Goal: Task Accomplishment & Management: Use online tool/utility

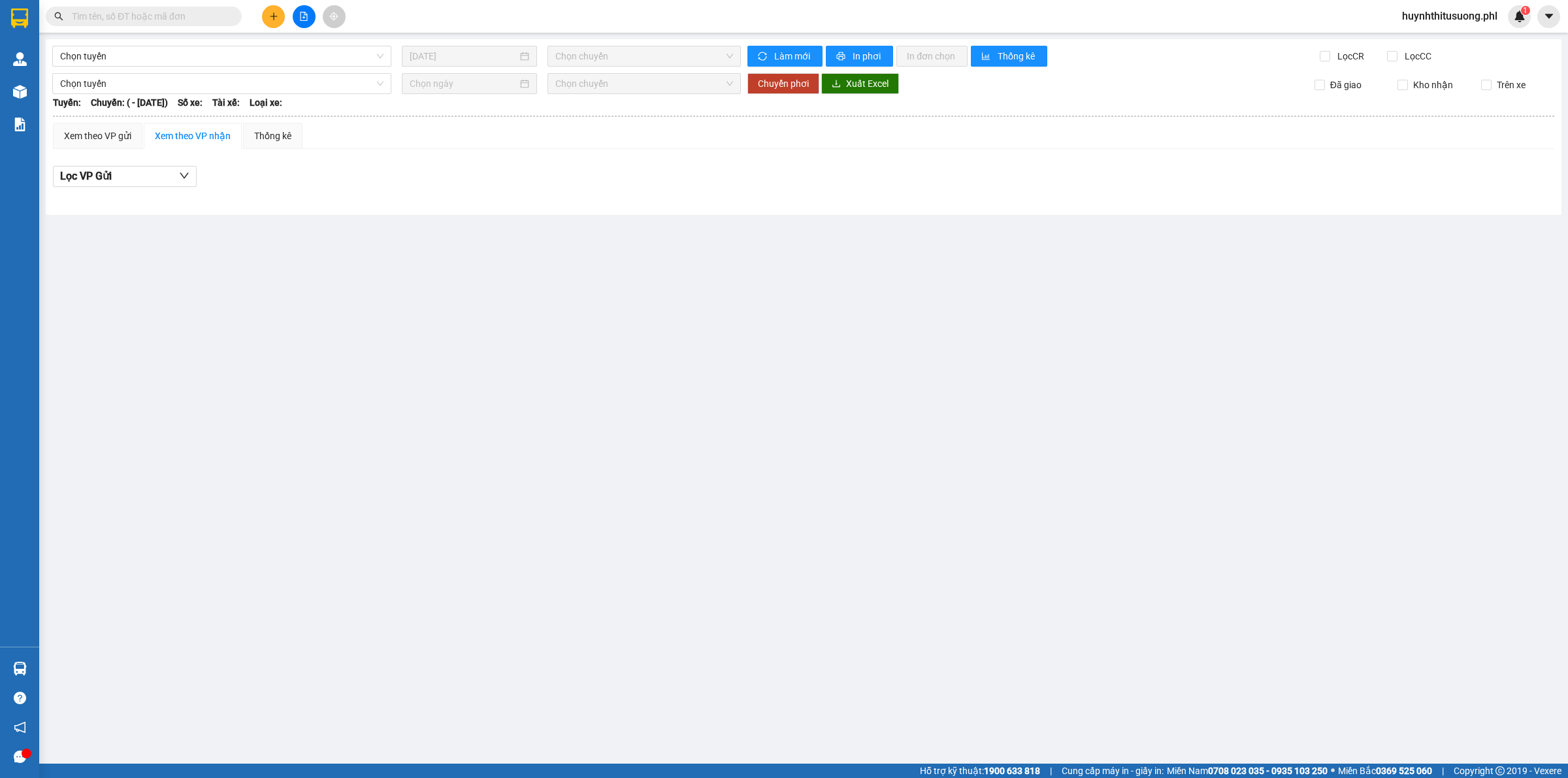
type input "[DATE]"
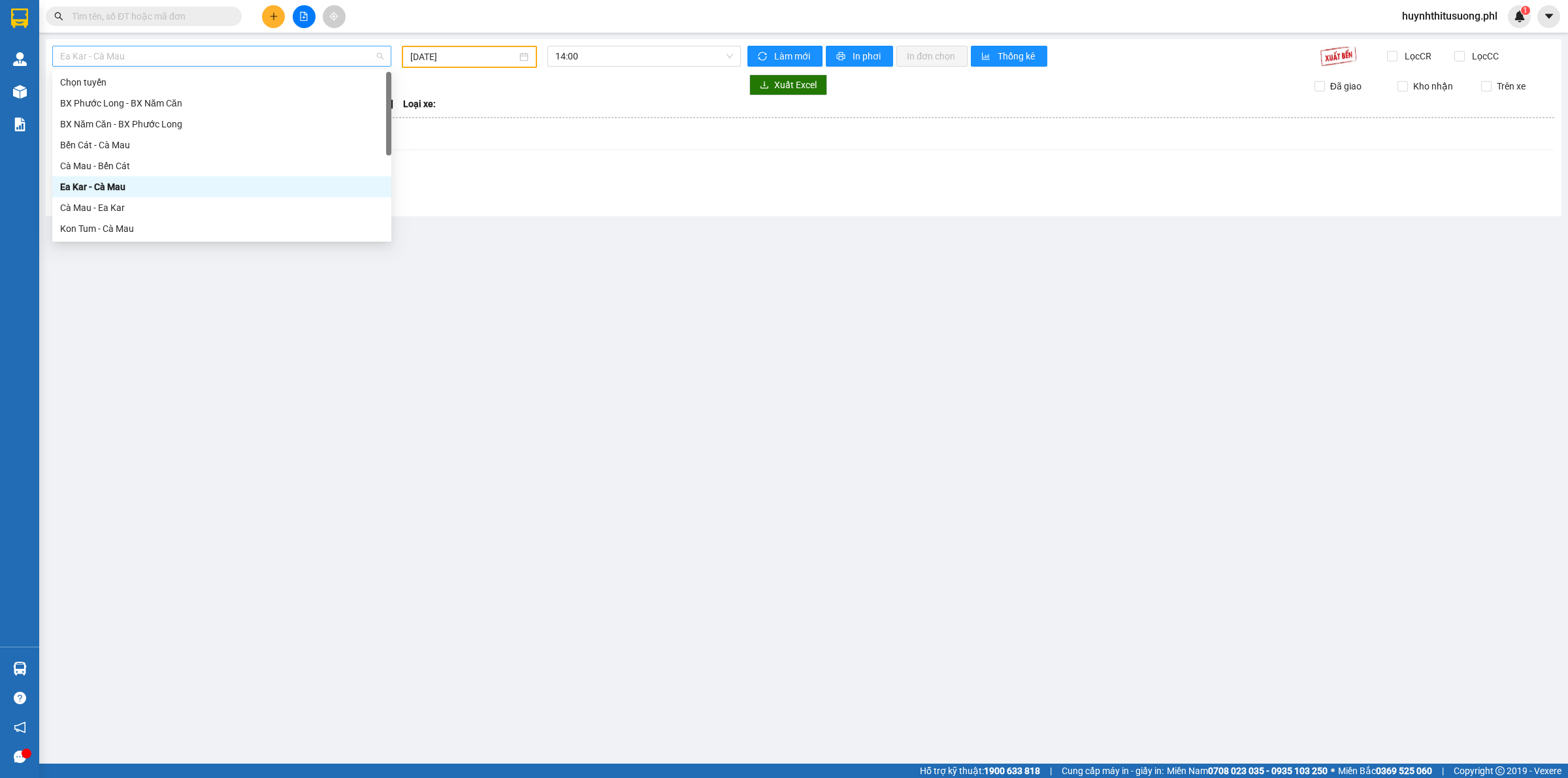
click at [229, 52] on span "Ea Kar - Cà Mau" at bounding box center [222, 56] width 324 height 19
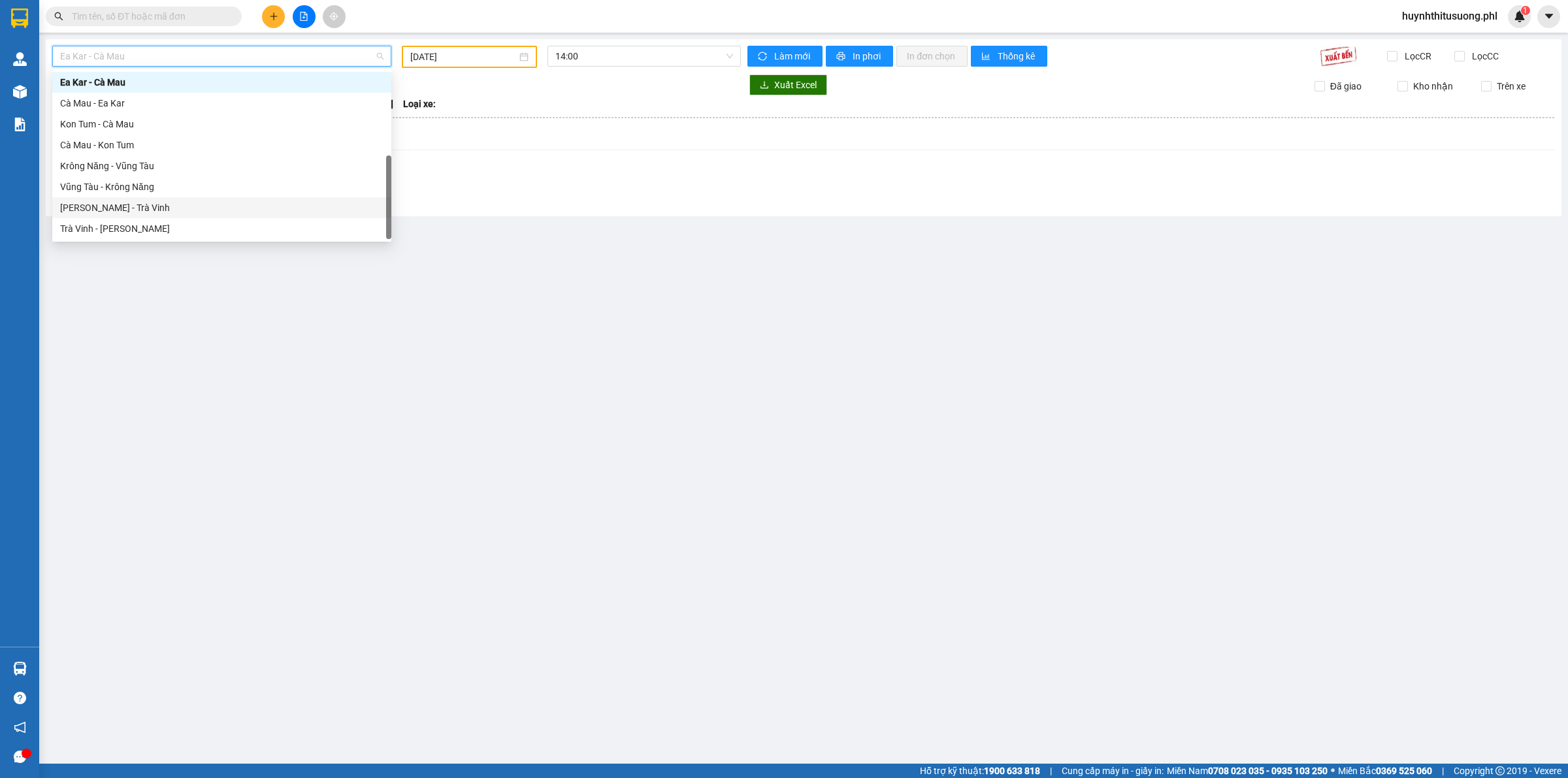
click at [124, 213] on div "[PERSON_NAME] - Trà Vinh" at bounding box center [222, 207] width 324 height 15
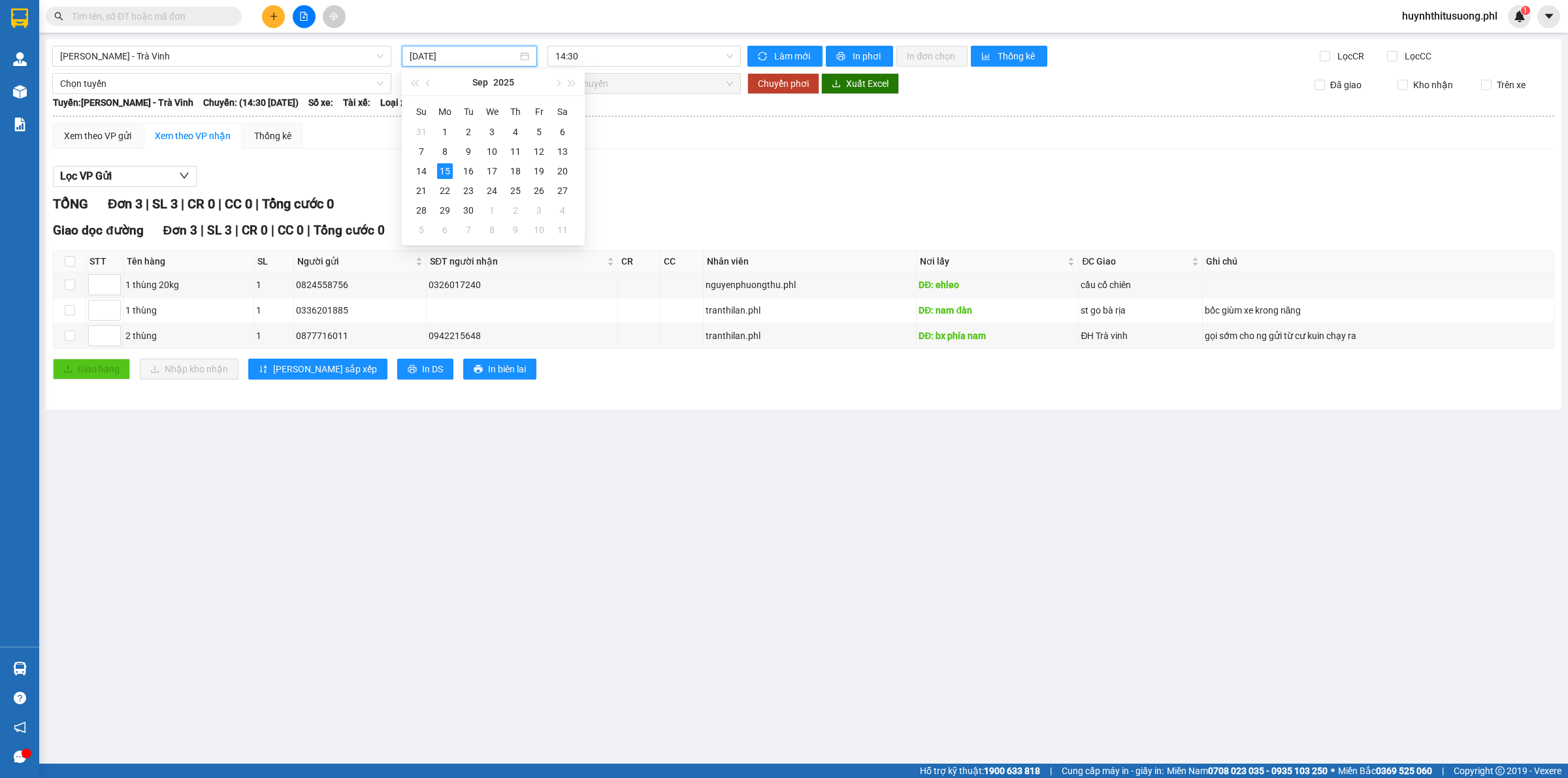
click at [420, 52] on input "[DATE]" at bounding box center [463, 55] width 108 height 15
click at [425, 174] on div "14" at bounding box center [422, 171] width 16 height 16
type input "[DATE]"
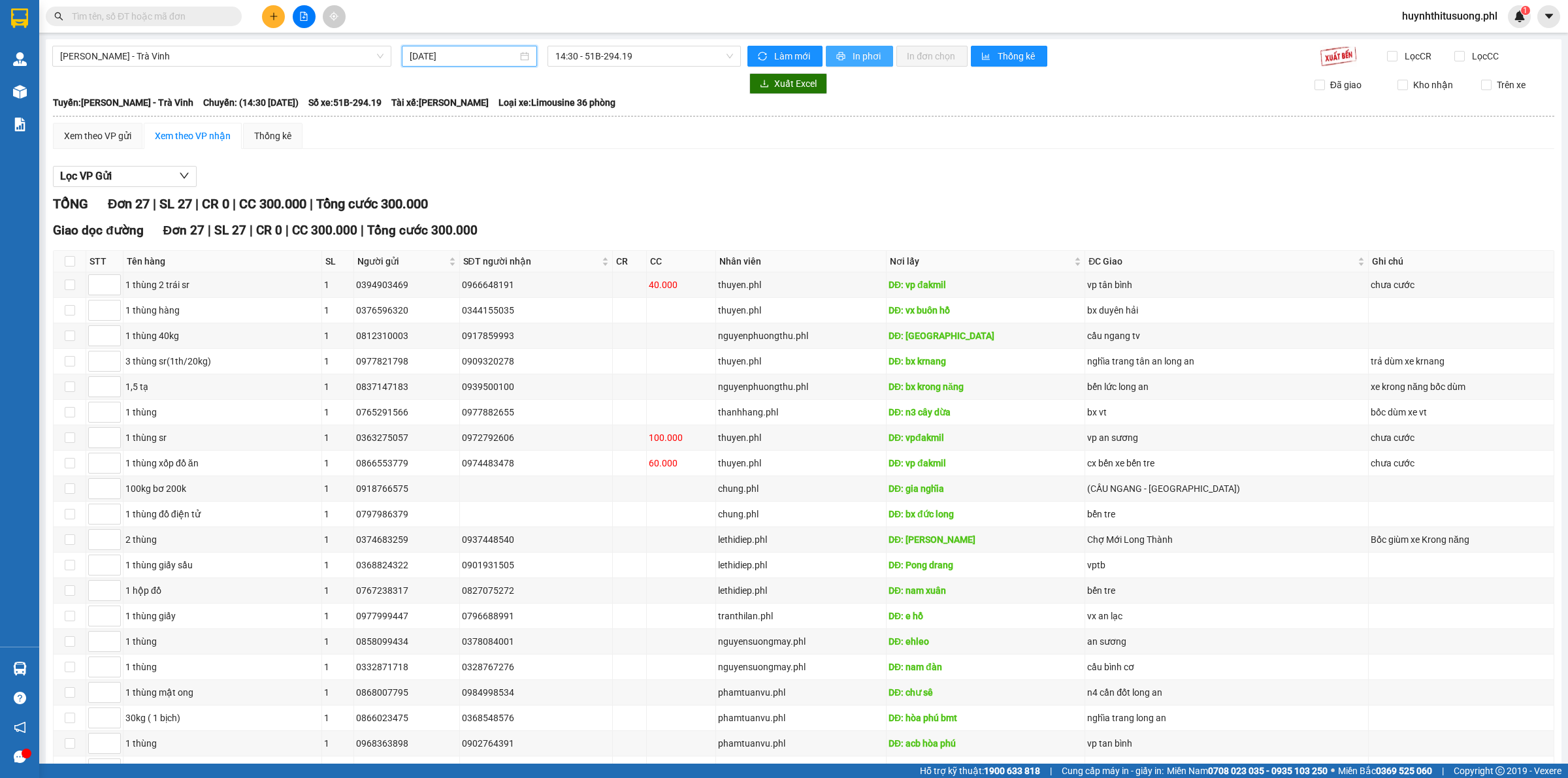
click at [864, 55] on span "In phơi" at bounding box center [868, 55] width 30 height 15
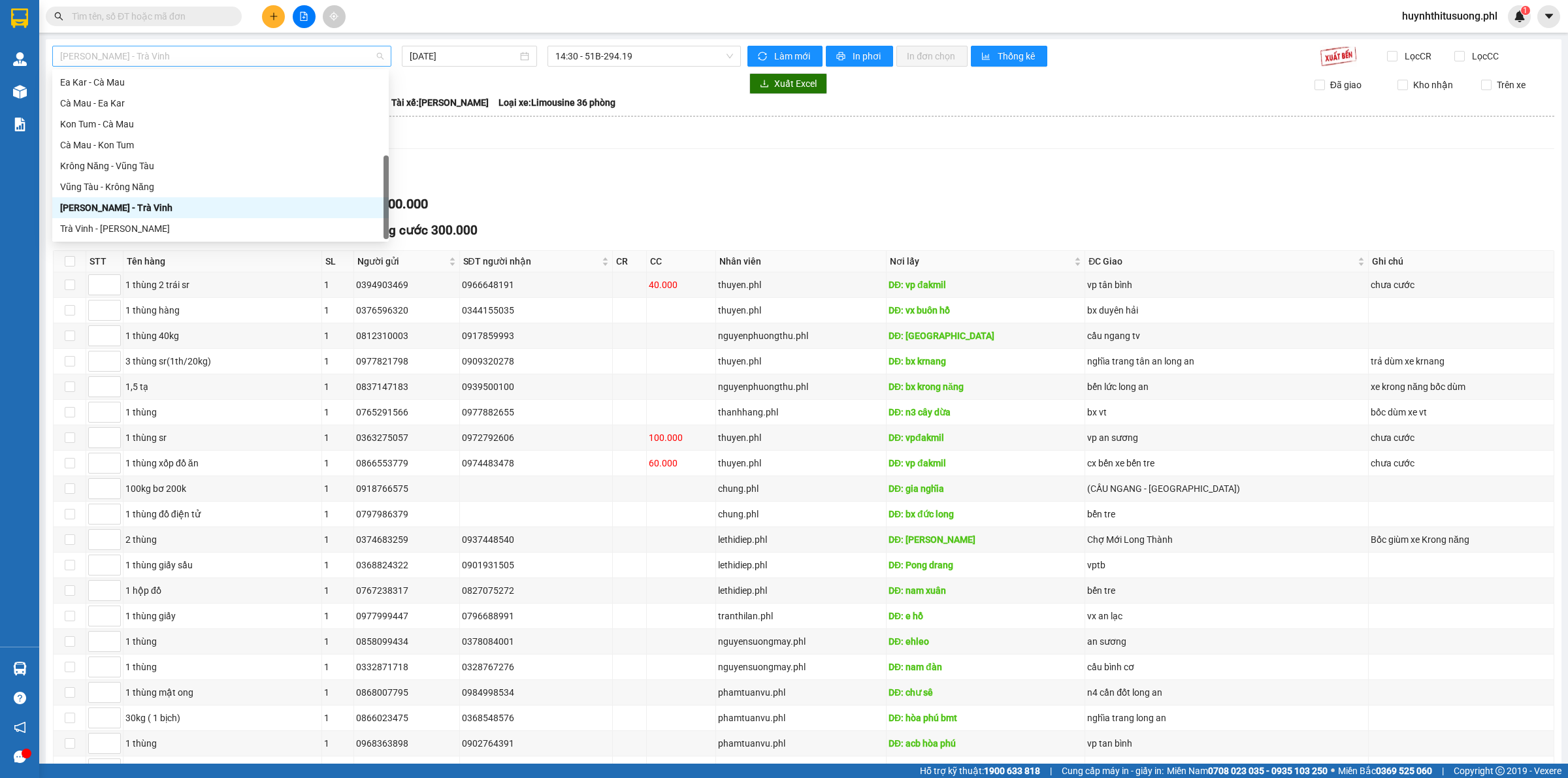
click at [252, 59] on span "[PERSON_NAME] - Trà Vinh" at bounding box center [222, 56] width 324 height 19
click at [161, 165] on div "Krông Năng - Vũng Tàu" at bounding box center [221, 165] width 321 height 15
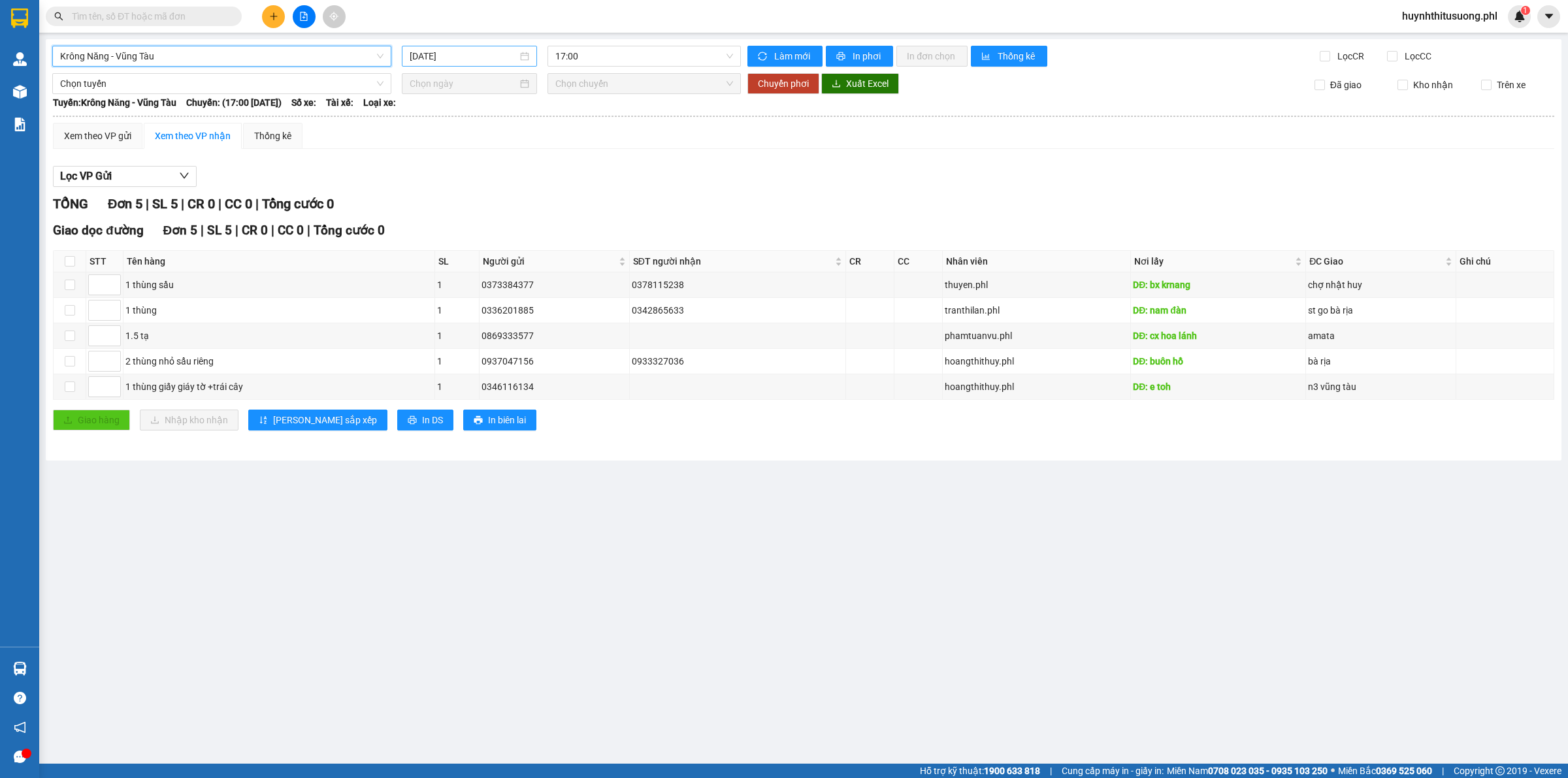
click at [446, 52] on input "[DATE]" at bounding box center [463, 55] width 108 height 15
click at [424, 168] on div "14" at bounding box center [422, 171] width 16 height 16
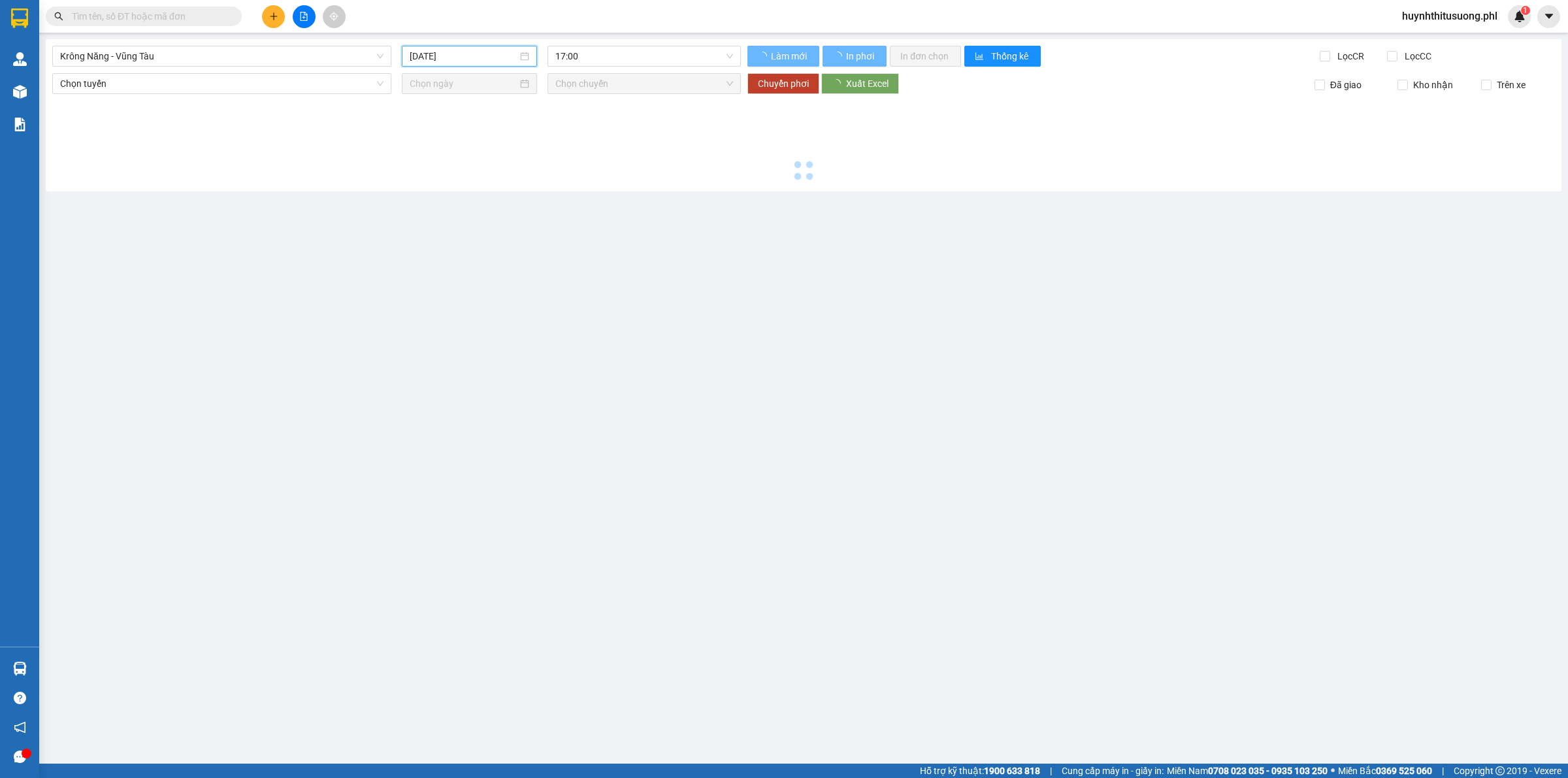
type input "[DATE]"
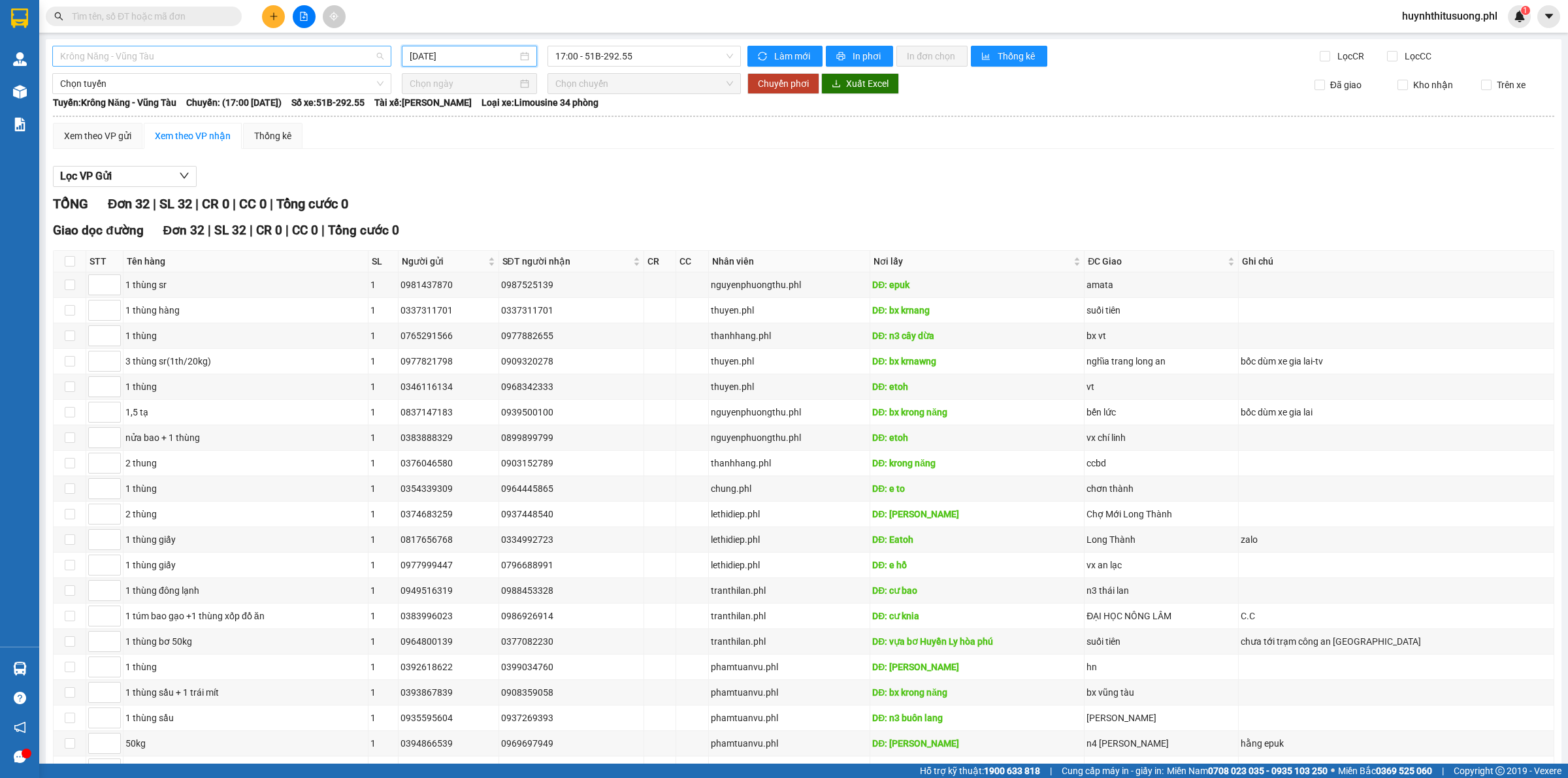
click at [149, 59] on span "Krông Năng - Vũng Tàu" at bounding box center [222, 56] width 324 height 19
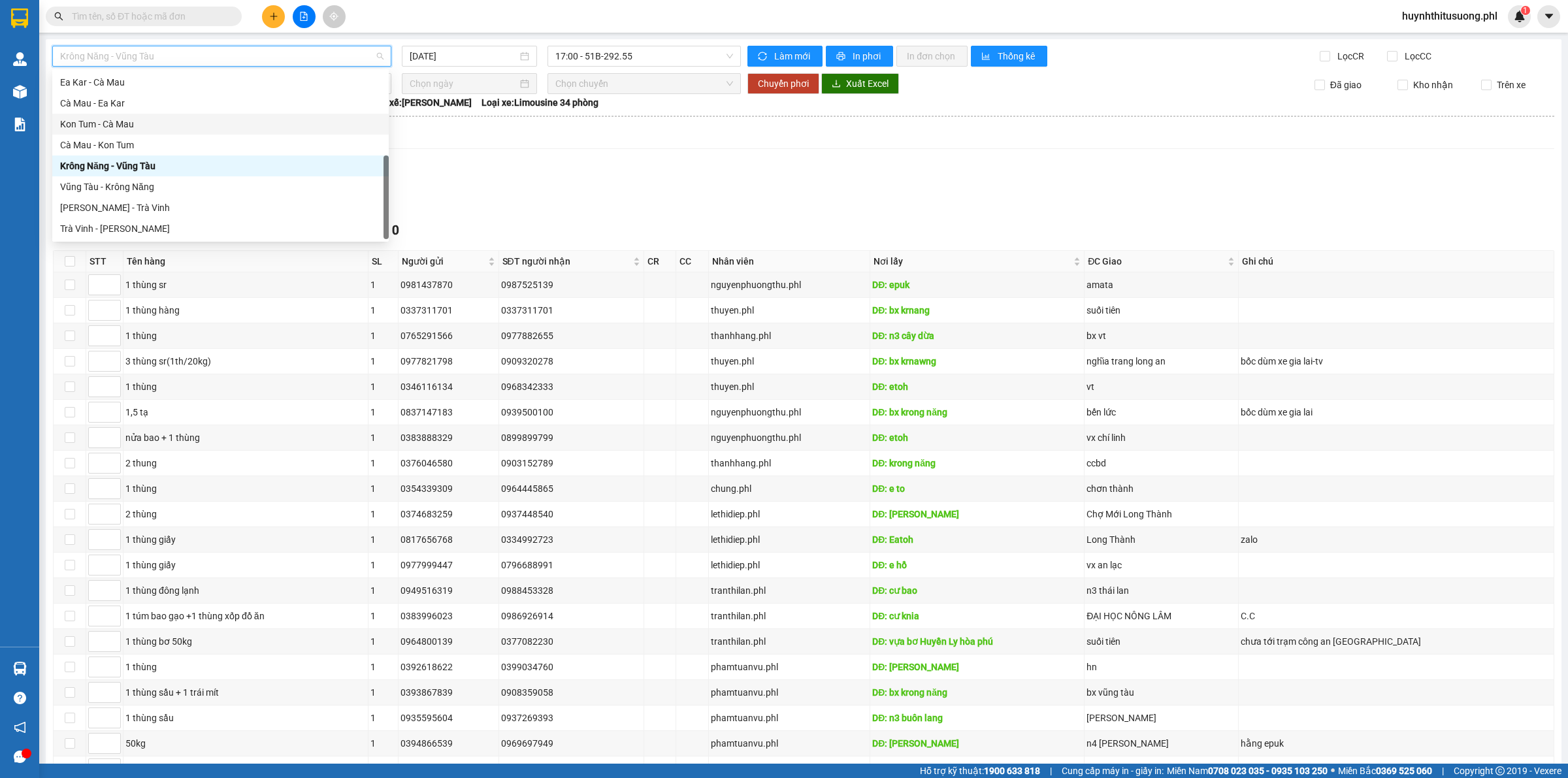
click at [135, 124] on div "Kon Tum - Cà Mau" at bounding box center [221, 123] width 321 height 15
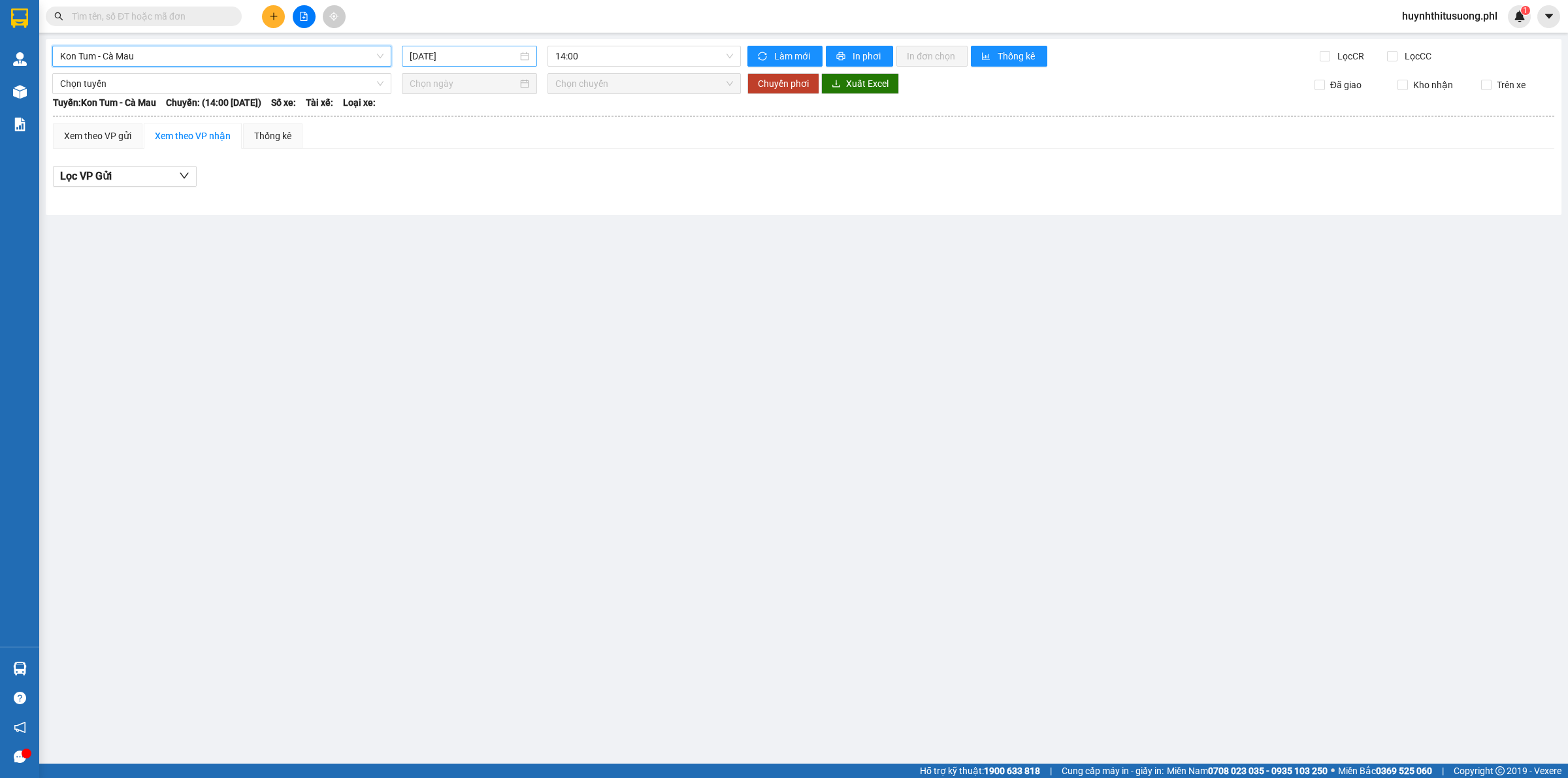
click at [436, 56] on input "[DATE]" at bounding box center [463, 55] width 108 height 15
click at [406, 168] on div "Su Mo Tu We Th Fr Sa 31 1 2 3 4 5 6 7 8 9 10 11 12 13 14 15 16 17 18 19 20 21 2…" at bounding box center [494, 170] width 183 height 149
click at [426, 171] on div "14" at bounding box center [422, 171] width 16 height 16
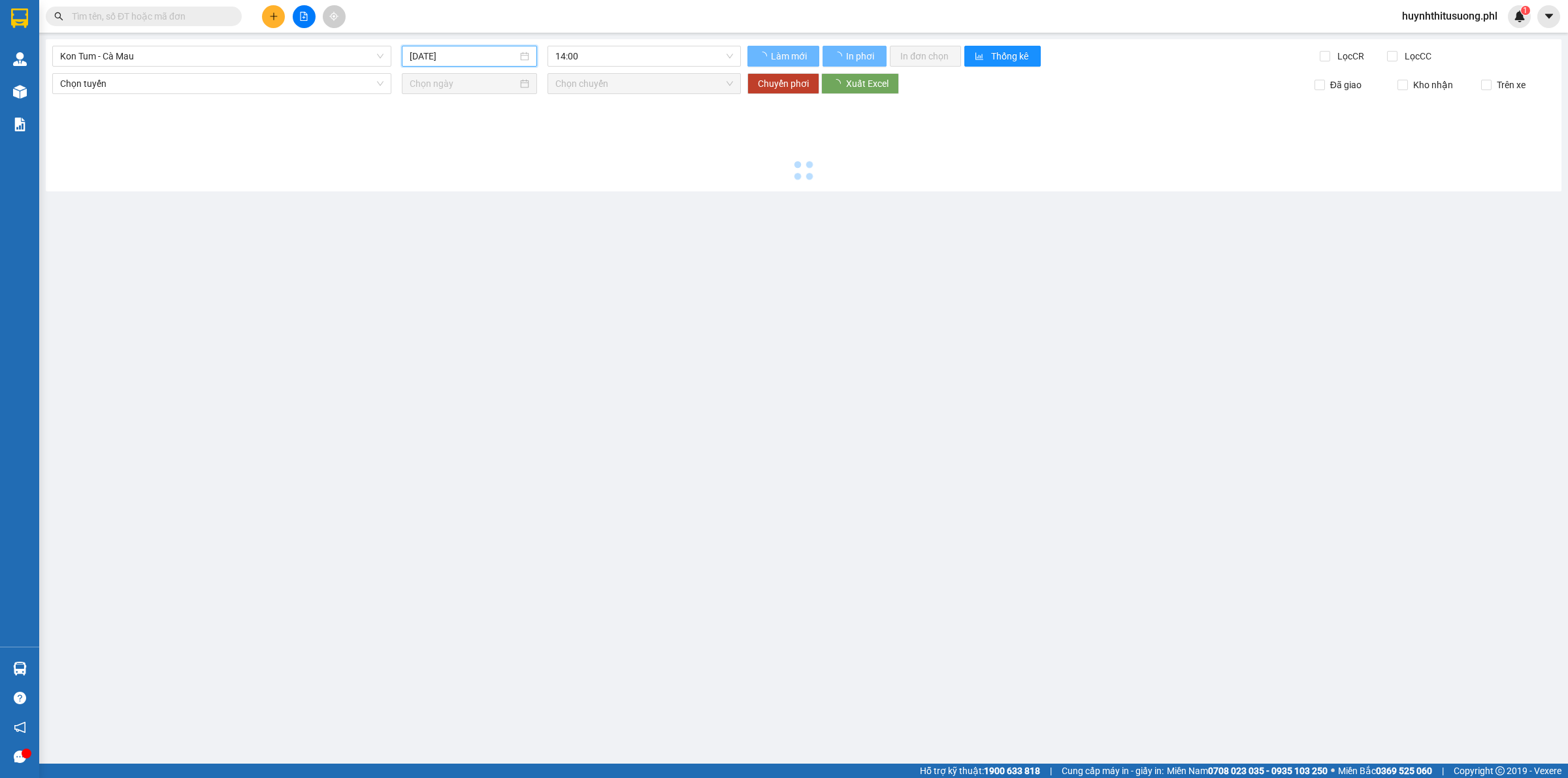
type input "[DATE]"
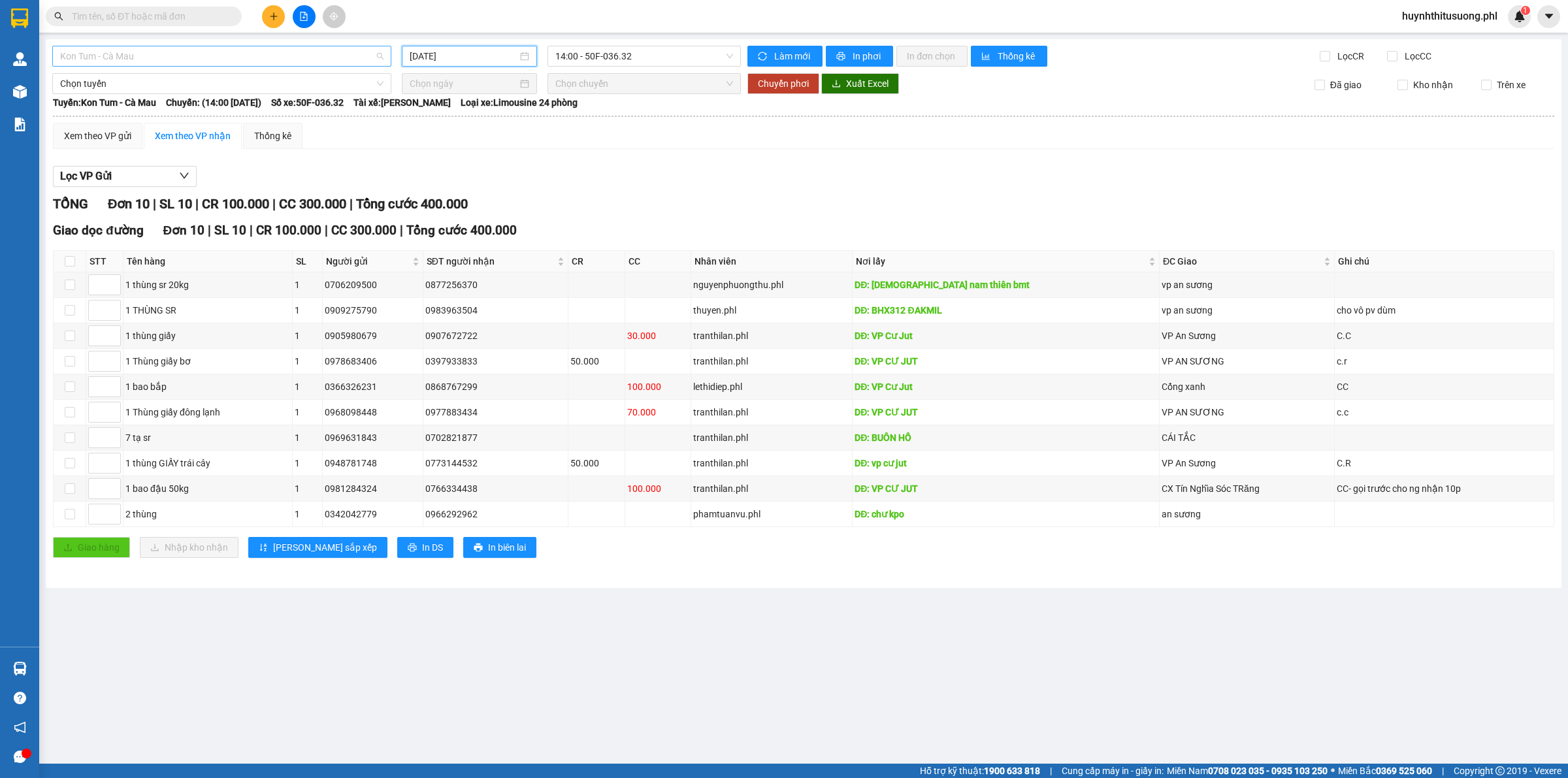
click at [272, 61] on span "Kon Tum - Cà Mau" at bounding box center [222, 56] width 324 height 19
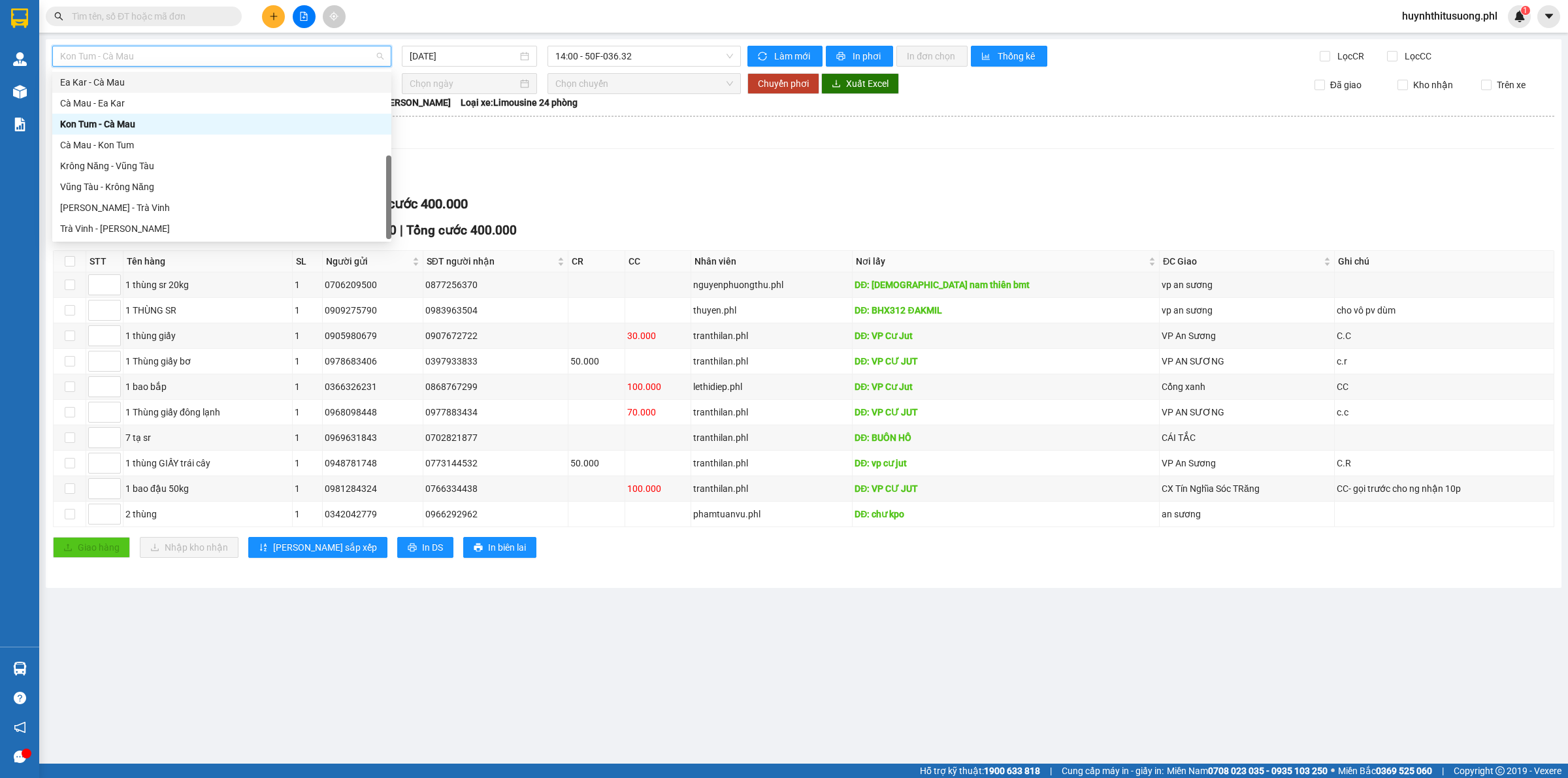
drag, startPoint x: 141, startPoint y: 75, endPoint x: 237, endPoint y: 57, distance: 97.7
click at [139, 77] on div "Ea Kar - Cà Mau" at bounding box center [222, 82] width 324 height 15
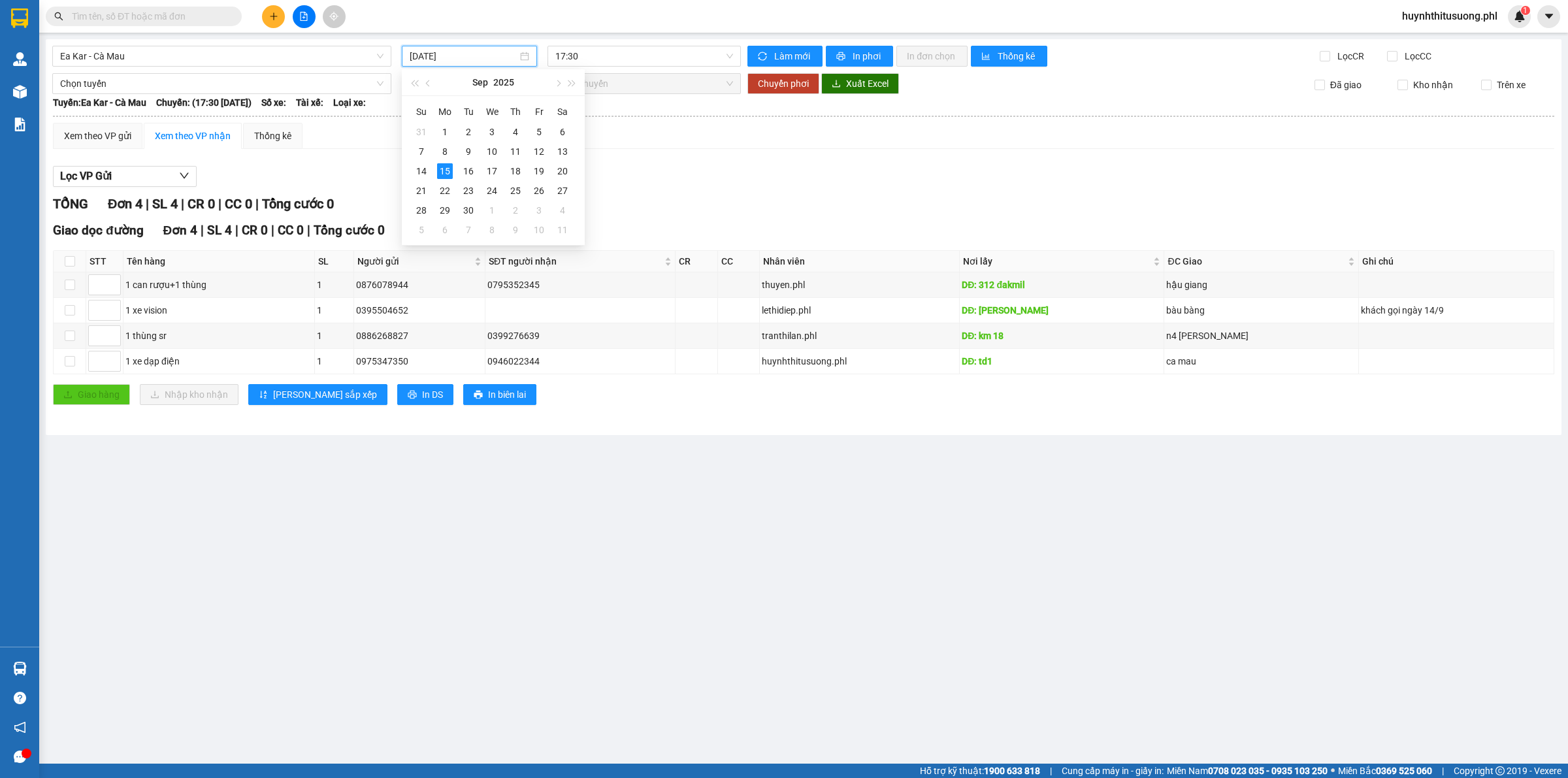
click at [431, 63] on input "[DATE]" at bounding box center [463, 55] width 108 height 15
click at [418, 165] on div "14" at bounding box center [422, 171] width 16 height 16
type input "[DATE]"
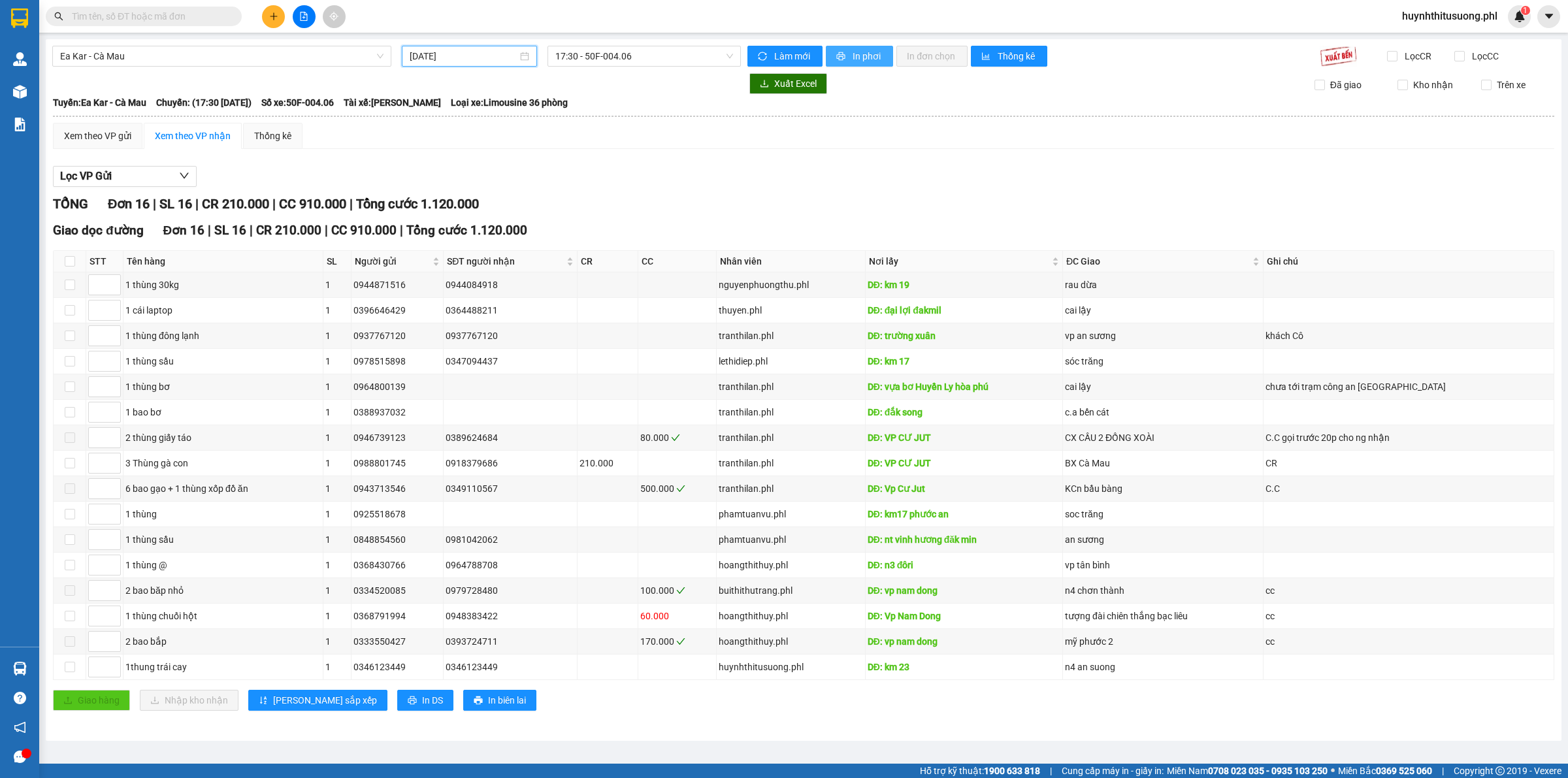
click at [863, 60] on span "In phơi" at bounding box center [868, 55] width 30 height 15
click at [227, 60] on span "Ea Kar - Cà Mau" at bounding box center [222, 56] width 324 height 19
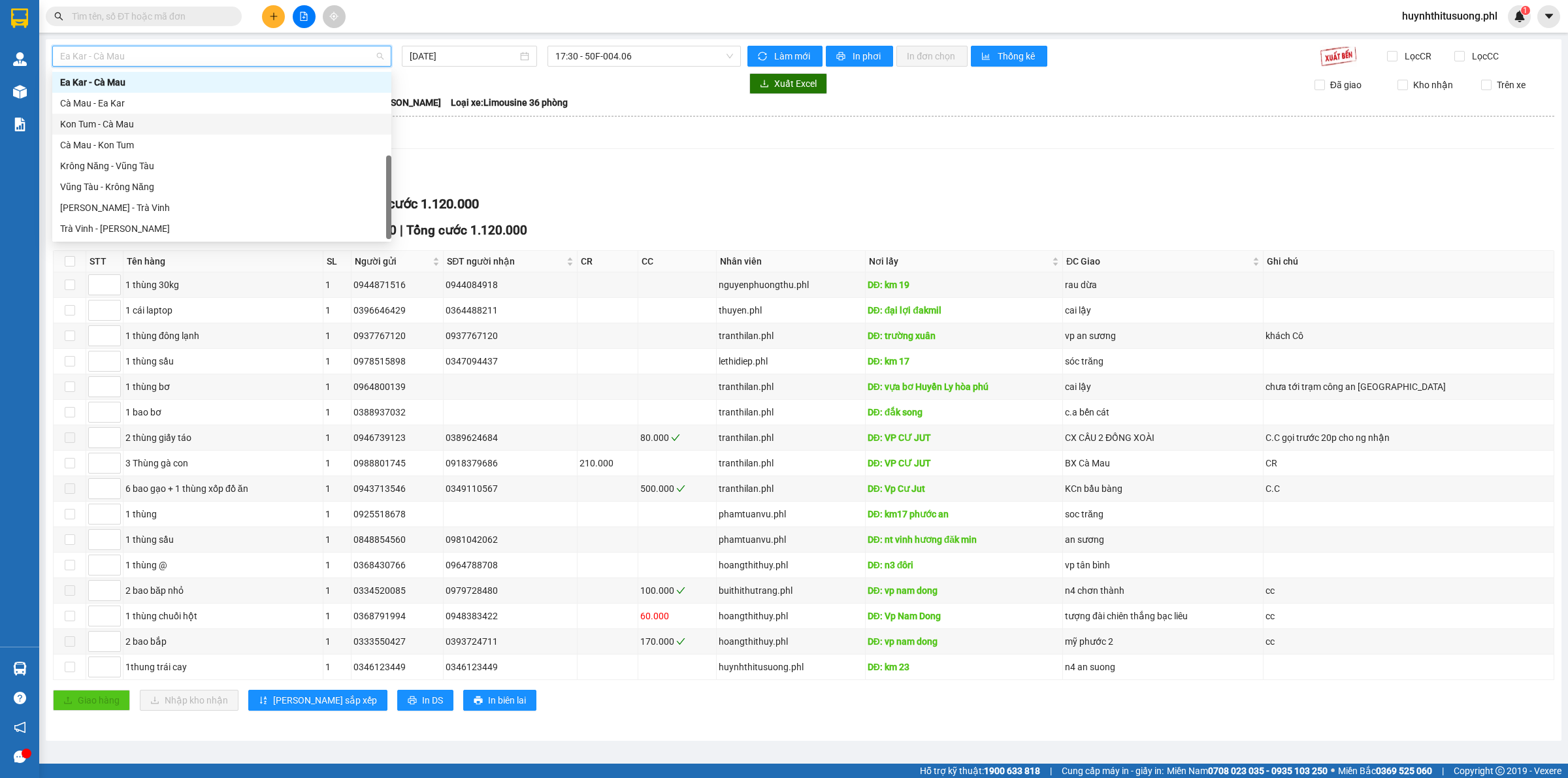
click at [102, 122] on div "Kon Tum - Cà Mau" at bounding box center [222, 123] width 324 height 15
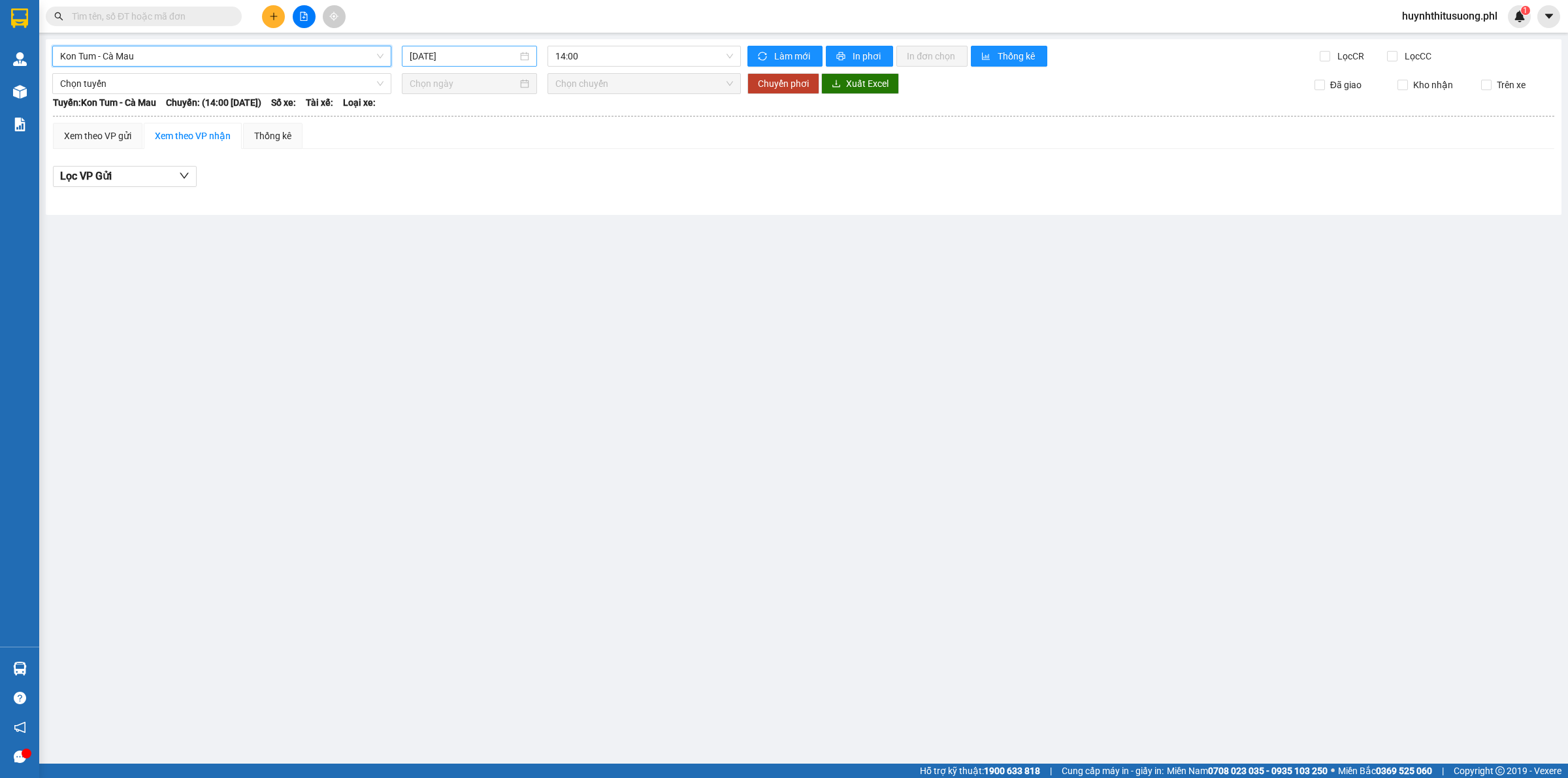
drag, startPoint x: 443, startPoint y: 47, endPoint x: 445, endPoint y: 54, distance: 7.3
click at [445, 53] on div "[DATE]" at bounding box center [469, 56] width 135 height 21
click at [426, 168] on div "14" at bounding box center [422, 171] width 16 height 16
type input "[DATE]"
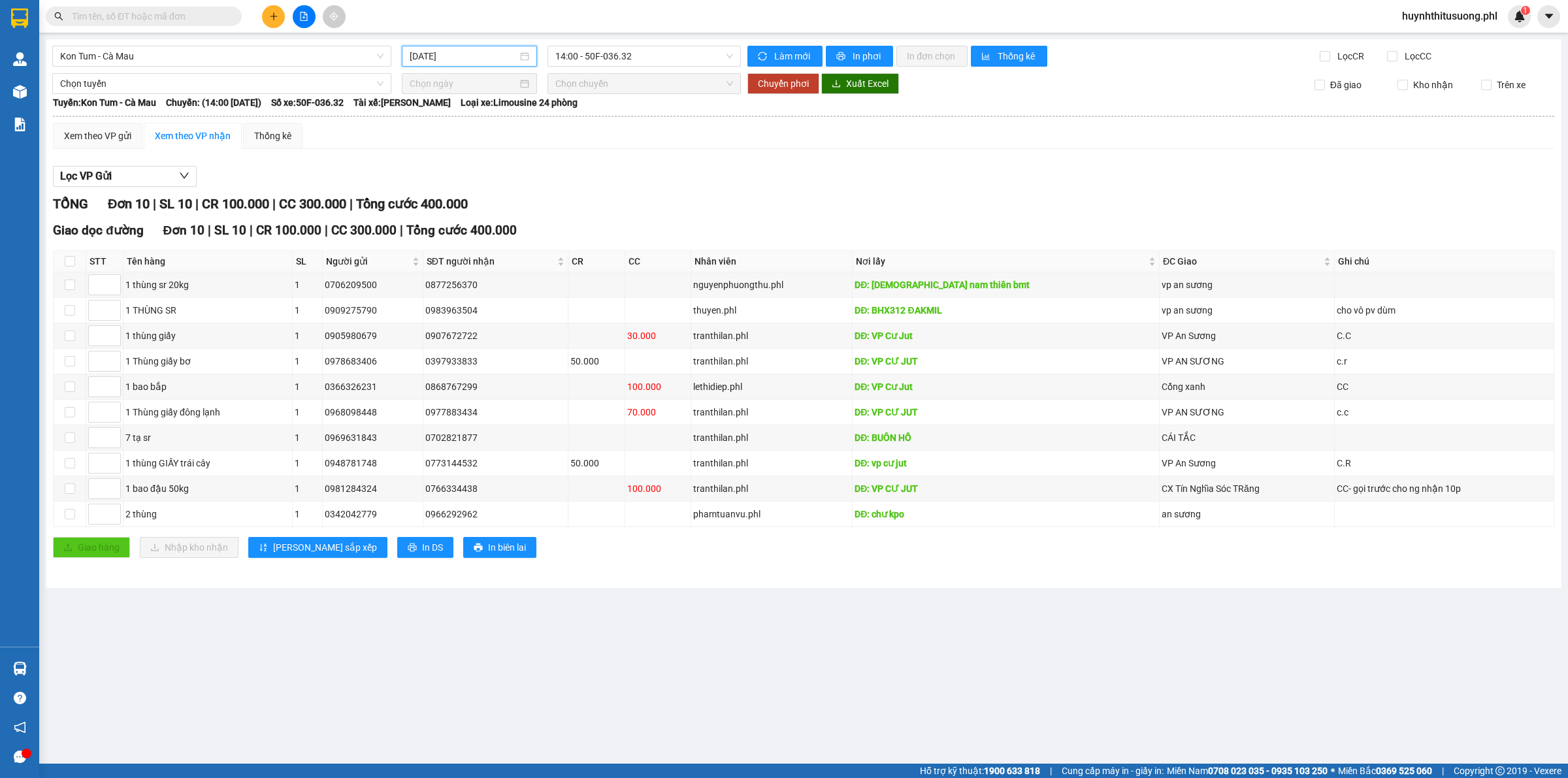
click at [467, 62] on input "[DATE]" at bounding box center [463, 55] width 108 height 15
drag, startPoint x: 234, startPoint y: 63, endPoint x: 203, endPoint y: 92, distance: 42.4
click at [232, 62] on span "Kon Tum - Cà Mau" at bounding box center [222, 56] width 324 height 19
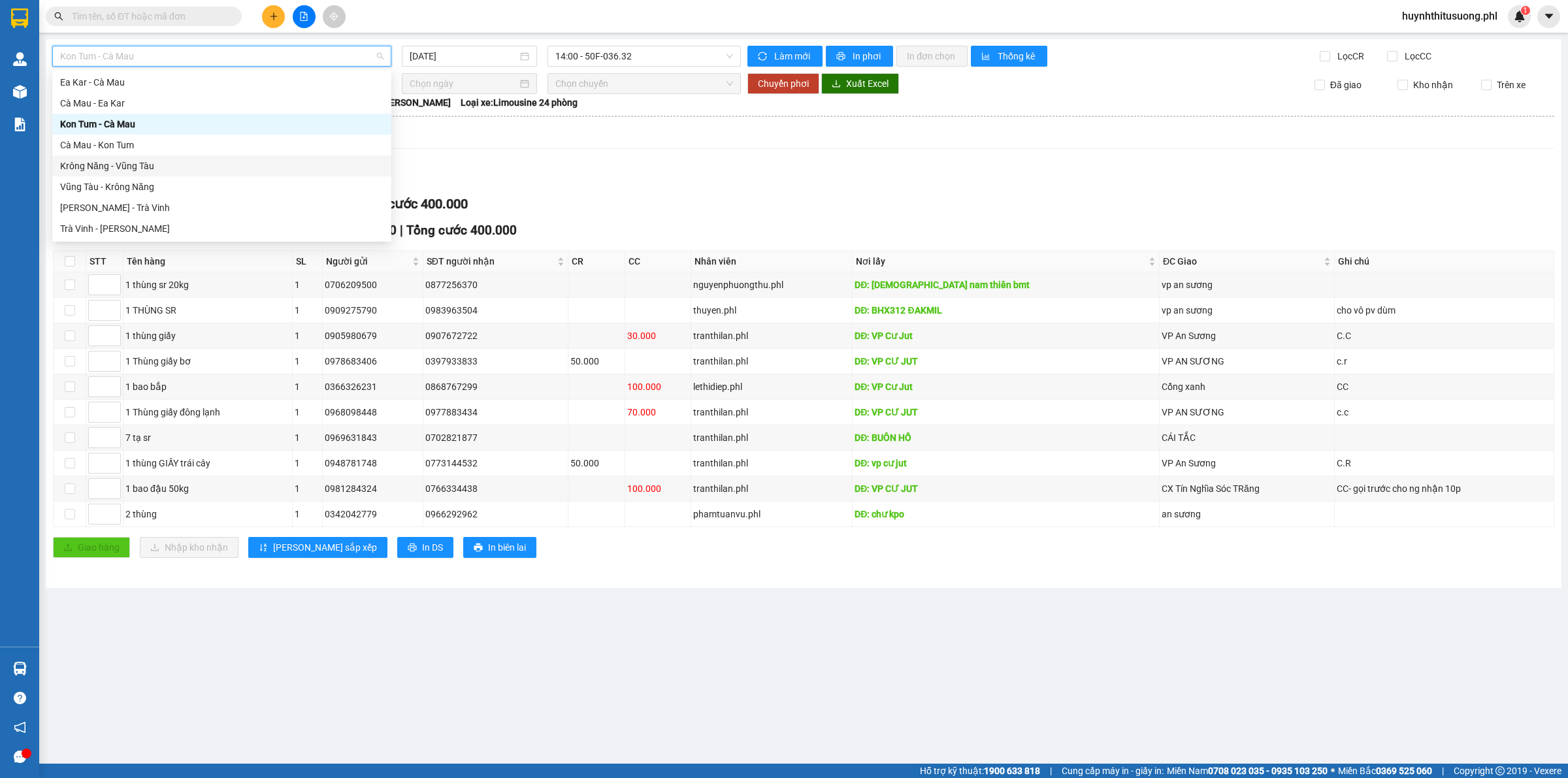
click at [139, 168] on div "Krông Năng - Vũng Tàu" at bounding box center [222, 165] width 324 height 15
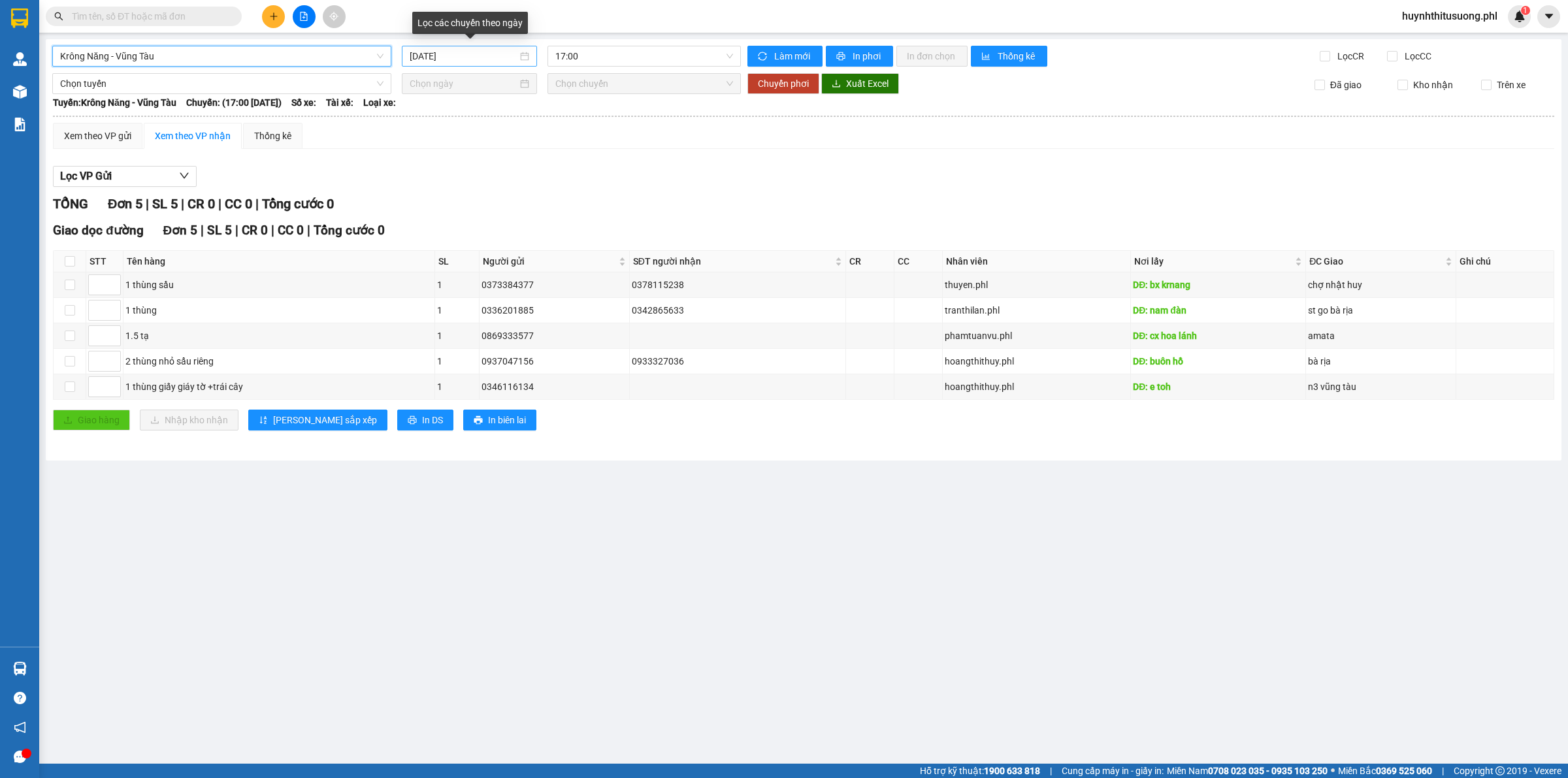
click at [446, 54] on input "[DATE]" at bounding box center [463, 55] width 108 height 15
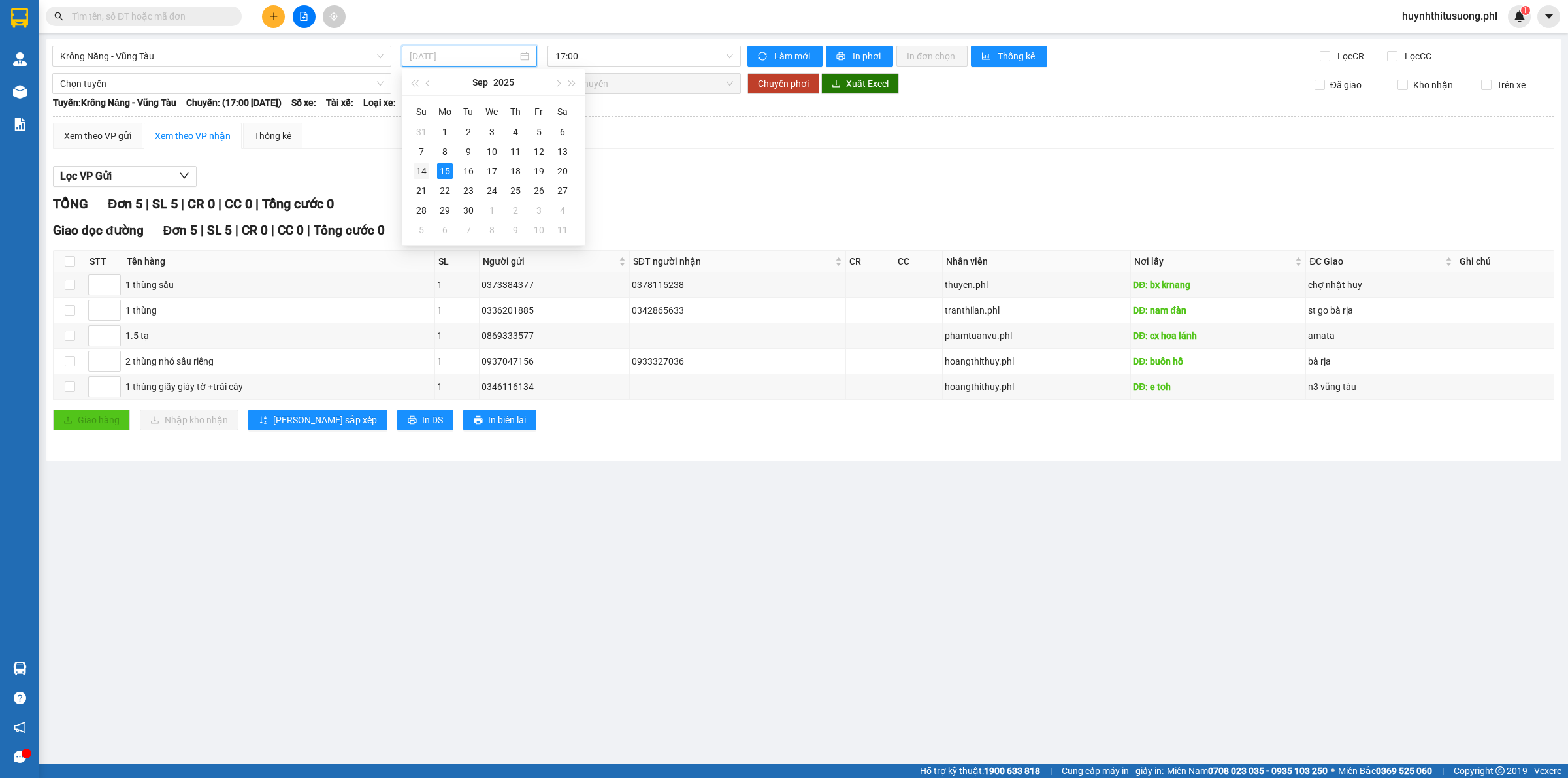
click at [419, 171] on div "14" at bounding box center [422, 171] width 16 height 16
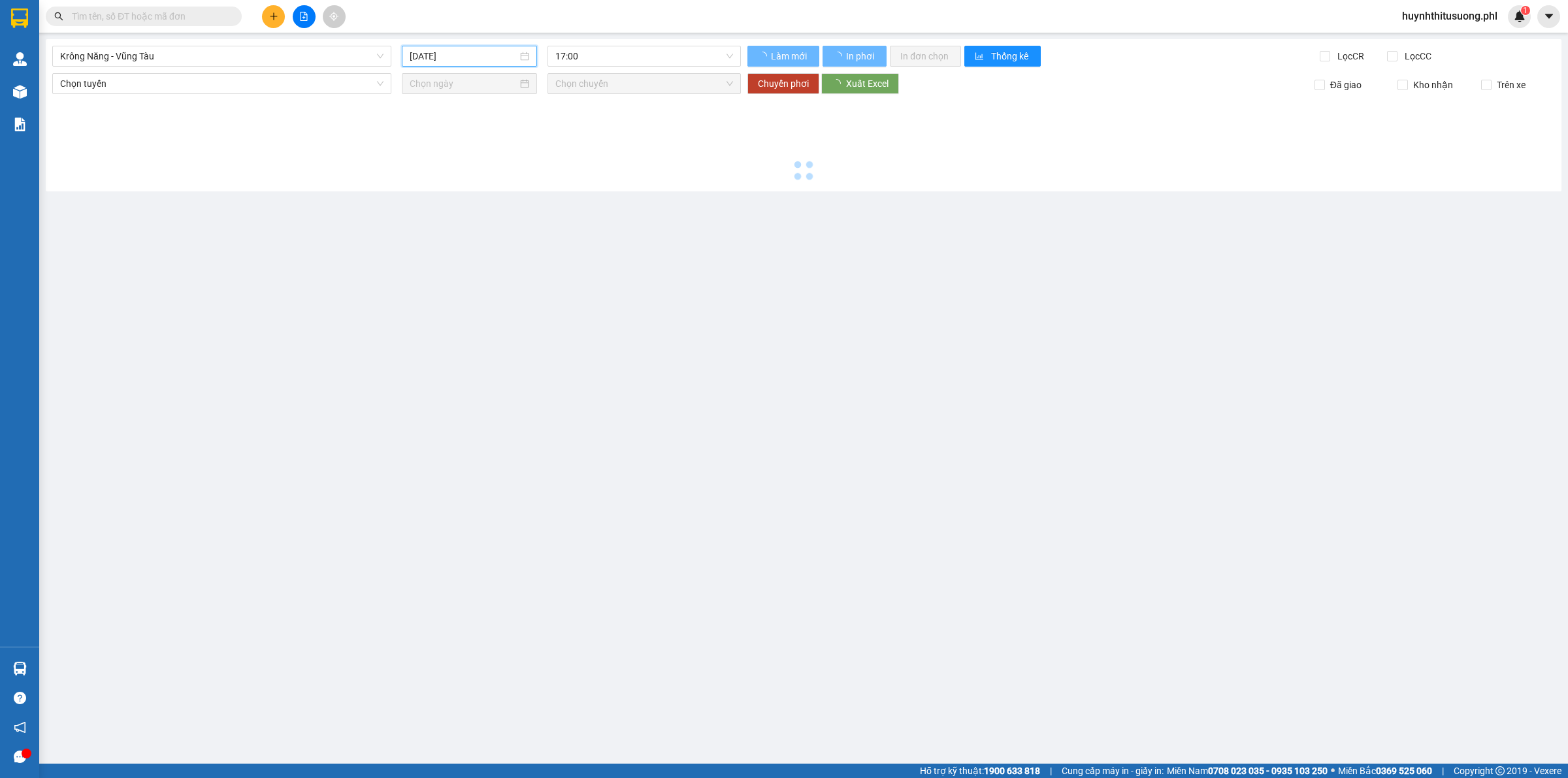
type input "[DATE]"
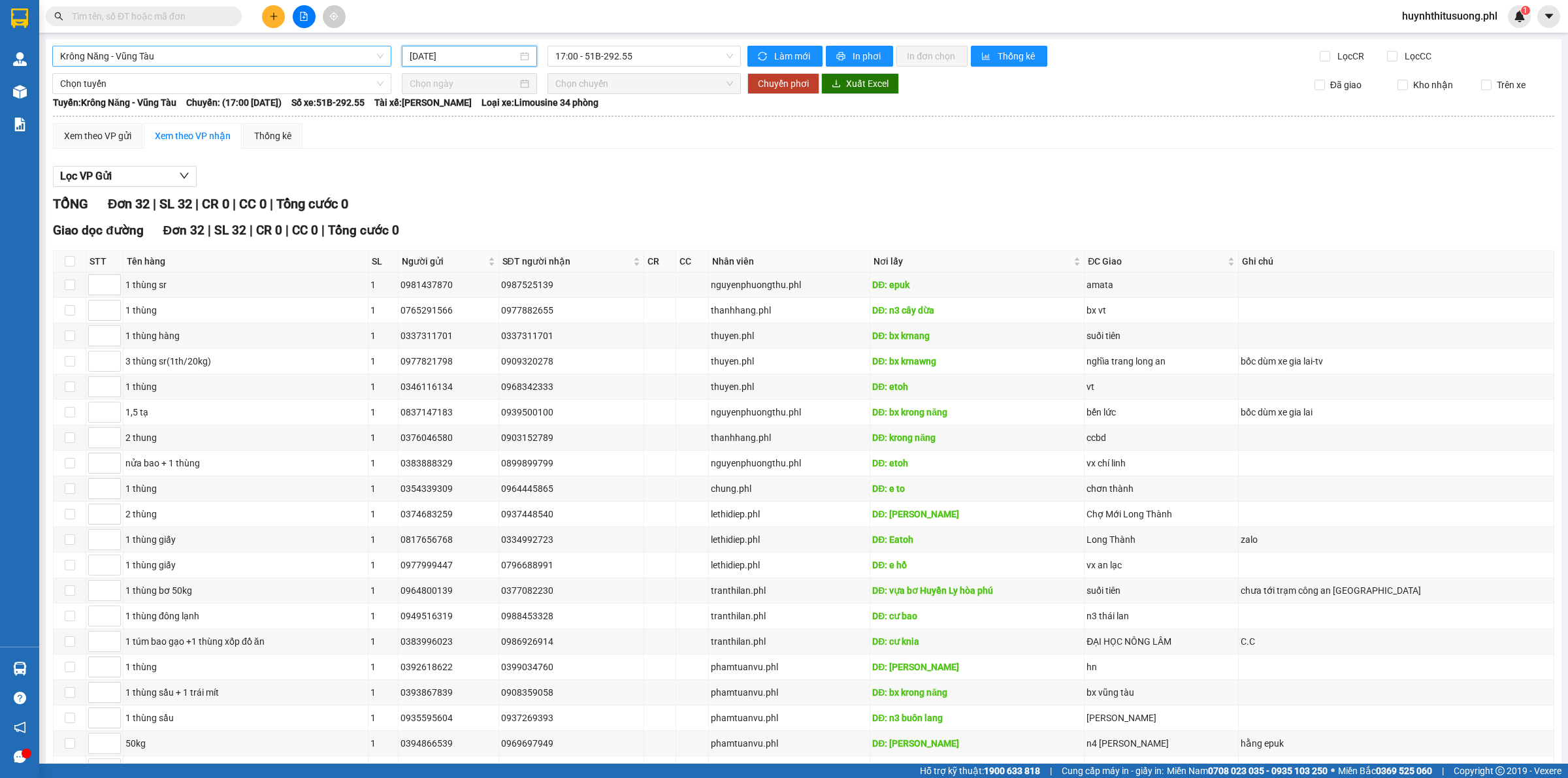
click at [265, 65] on span "Krông Năng - Vũng Tàu" at bounding box center [222, 56] width 324 height 19
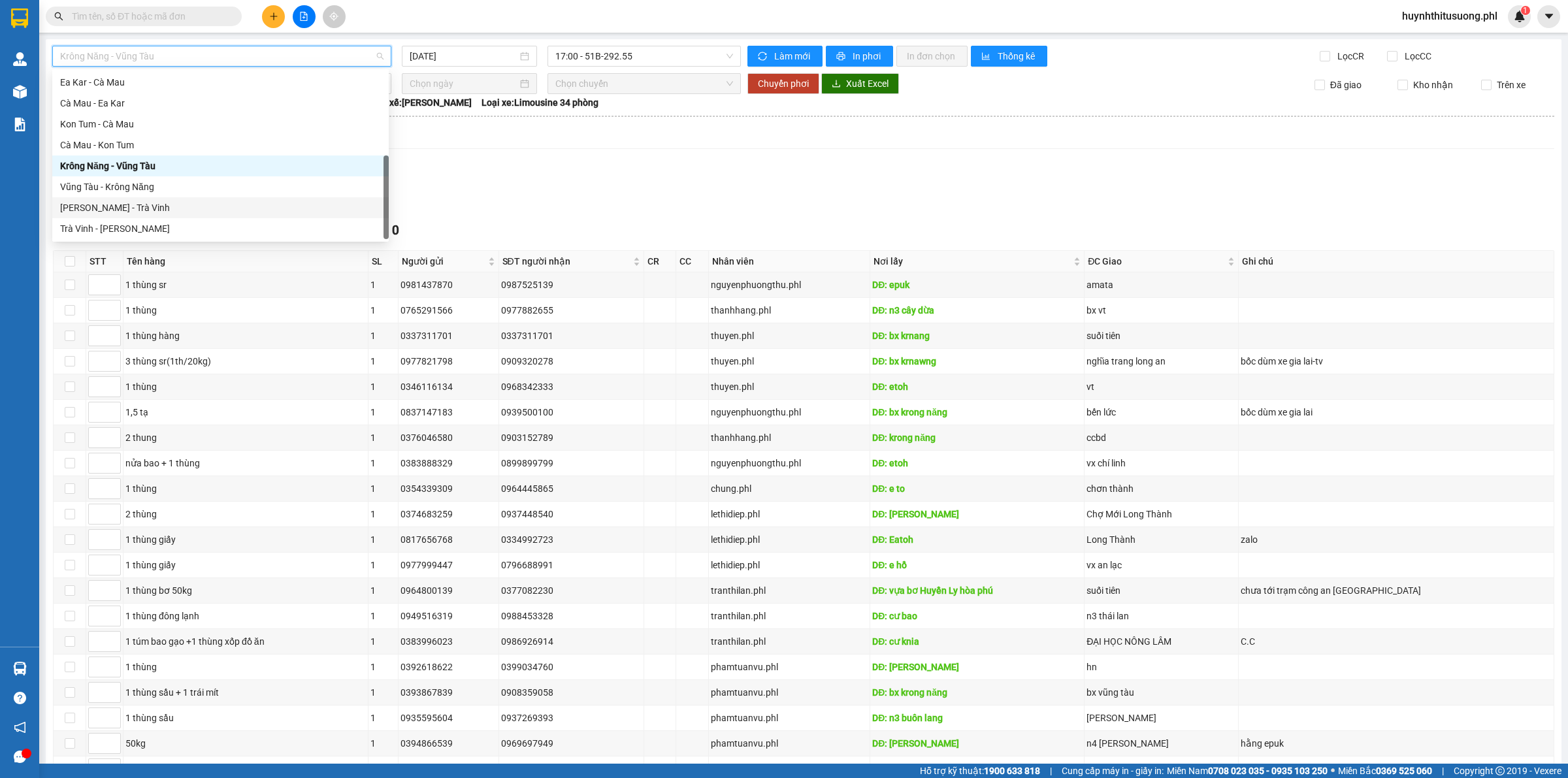
click at [174, 200] on div "[PERSON_NAME] - Trà Vinh" at bounding box center [221, 207] width 321 height 15
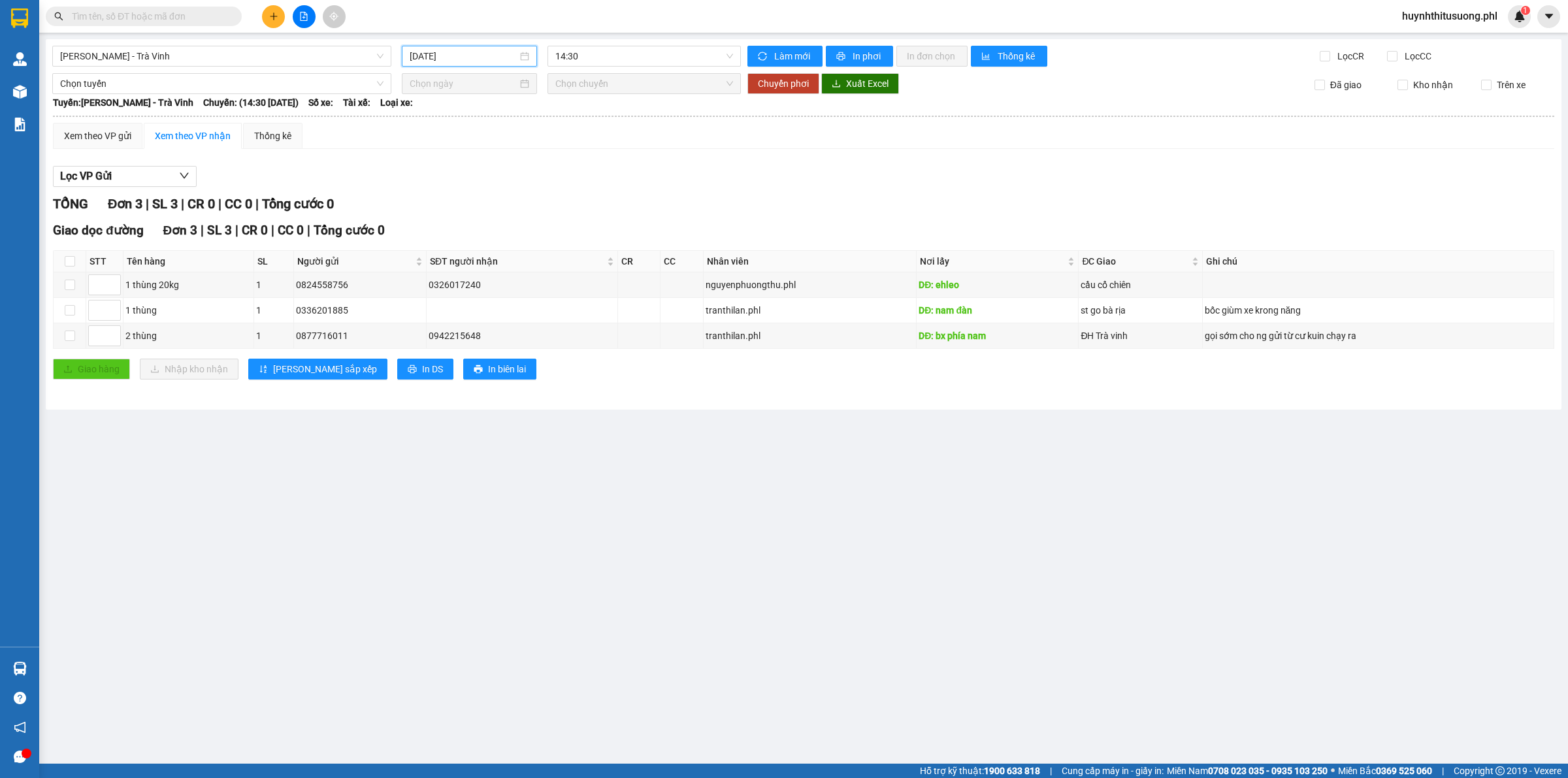
click at [451, 52] on input "[DATE]" at bounding box center [463, 55] width 108 height 15
click at [427, 167] on div "14" at bounding box center [422, 171] width 16 height 16
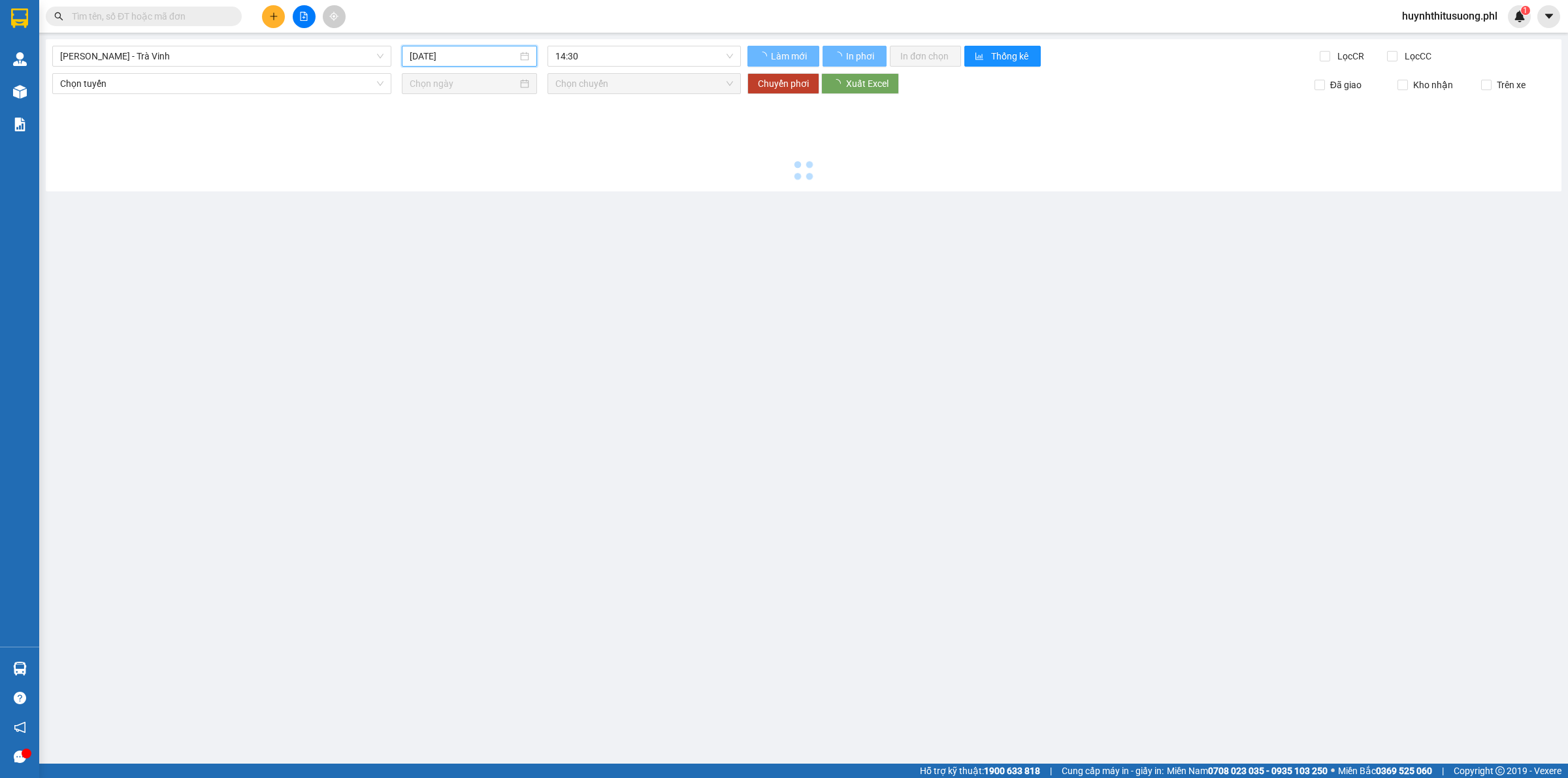
type input "[DATE]"
